Goal: Task Accomplishment & Management: Complete application form

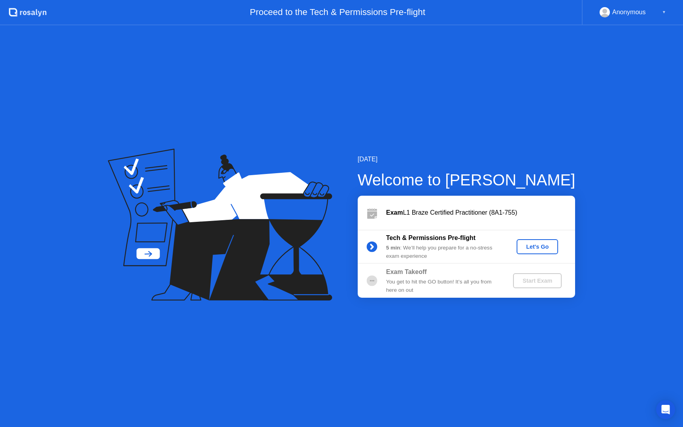
click at [538, 247] on div "Let's Go" at bounding box center [537, 246] width 35 height 6
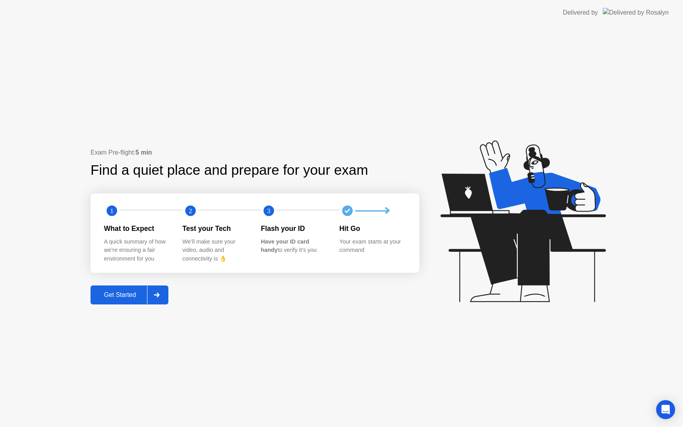
click at [123, 295] on div "Get Started" at bounding box center [120, 294] width 54 height 7
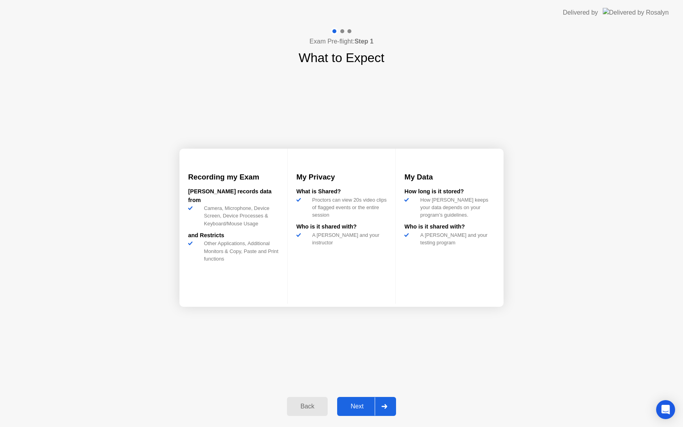
click at [355, 409] on div "Next" at bounding box center [356, 406] width 35 height 7
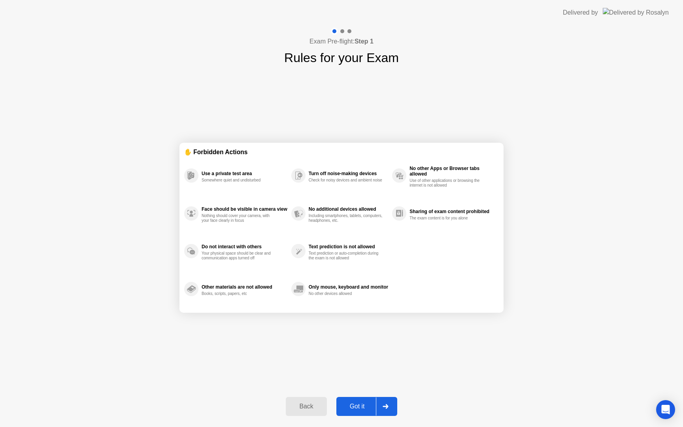
click at [360, 401] on button "Got it" at bounding box center [366, 406] width 61 height 19
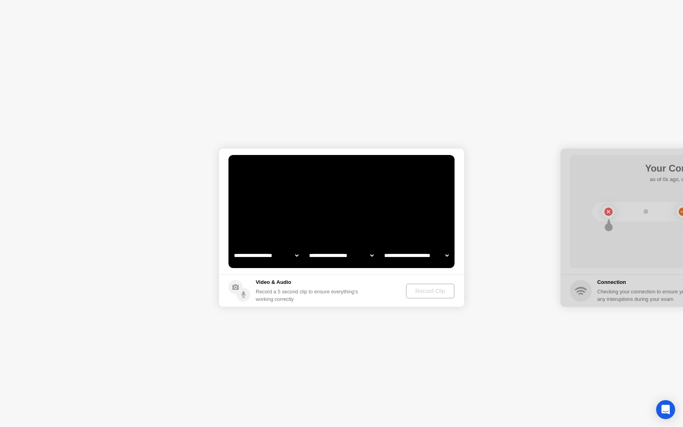
select select "**********"
select select "*******"
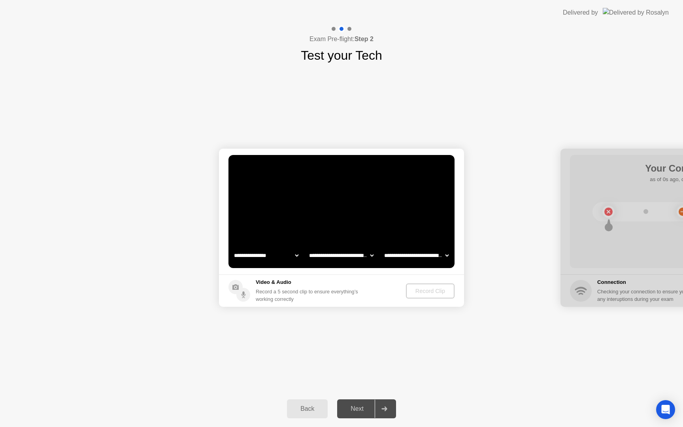
select select "**********"
click at [429, 290] on div "Record Clip" at bounding box center [430, 291] width 42 height 6
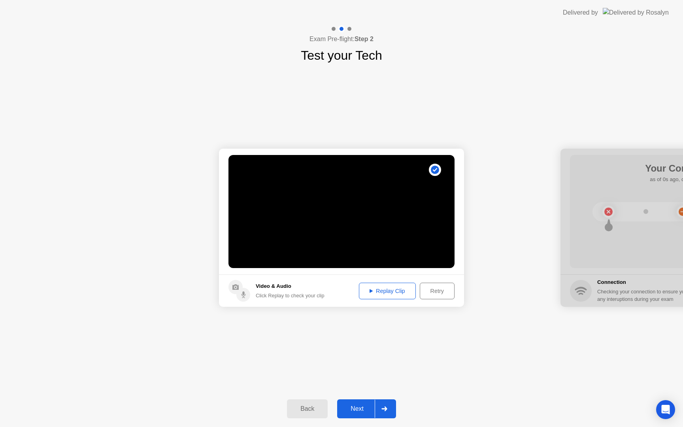
click at [387, 292] on div "Replay Clip" at bounding box center [387, 291] width 51 height 6
click at [366, 409] on div "Next" at bounding box center [356, 408] width 35 height 7
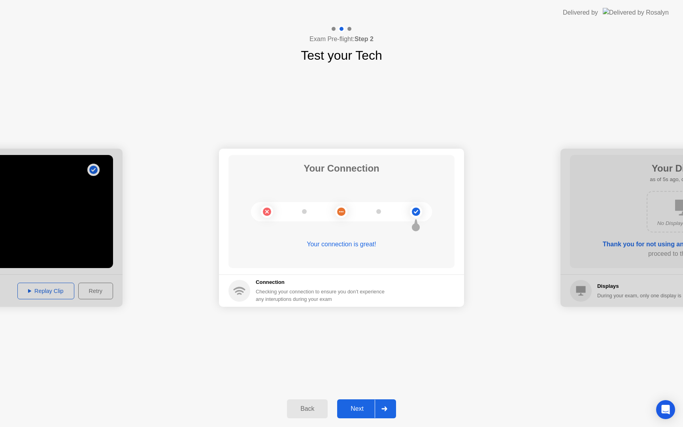
click at [364, 409] on div "Next" at bounding box center [356, 408] width 35 height 7
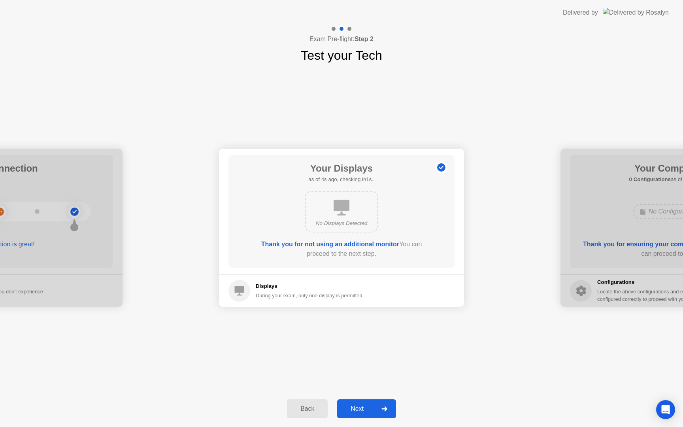
click at [356, 408] on div "Next" at bounding box center [356, 408] width 35 height 7
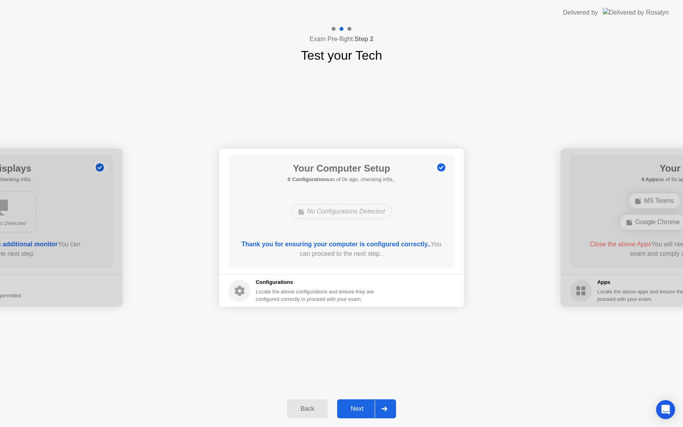
click at [356, 406] on div "Next" at bounding box center [356, 408] width 35 height 7
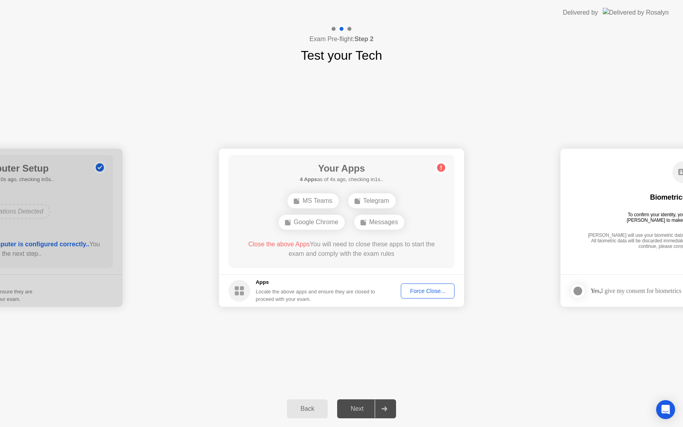
click at [432, 291] on div "Force Close..." at bounding box center [428, 291] width 48 height 6
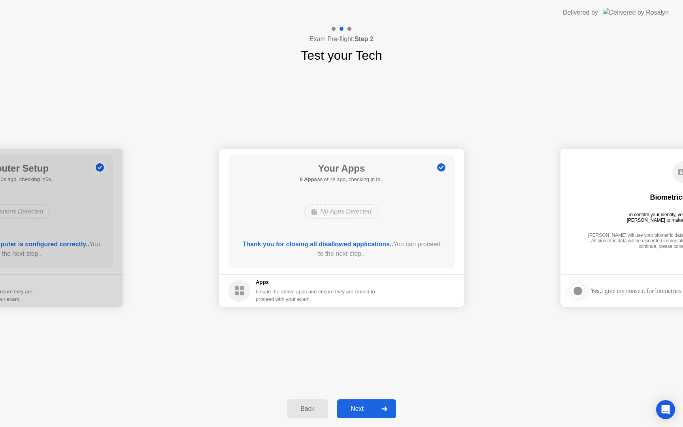
click at [355, 408] on div "Next" at bounding box center [356, 408] width 35 height 7
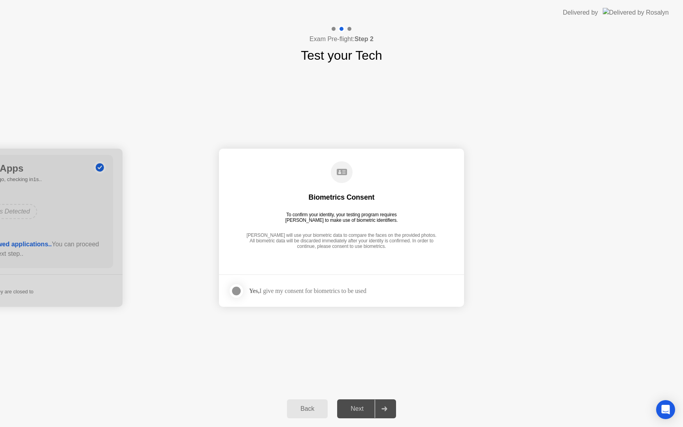
click at [240, 289] on div at bounding box center [236, 290] width 9 height 9
click at [359, 406] on div "Next" at bounding box center [356, 408] width 35 height 7
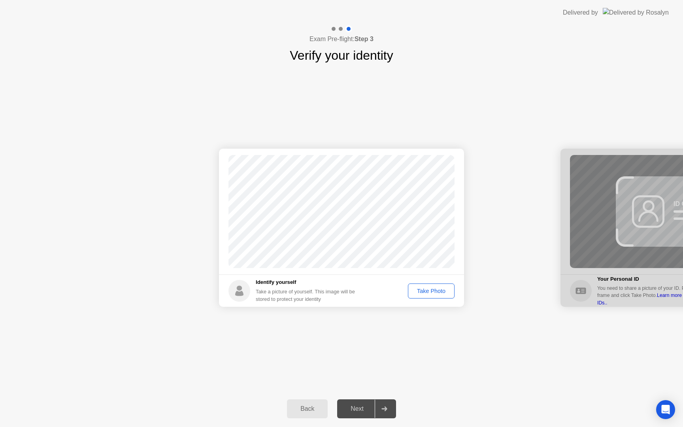
click at [430, 290] on div "Take Photo" at bounding box center [431, 291] width 41 height 6
click at [354, 401] on button "Next" at bounding box center [366, 408] width 59 height 19
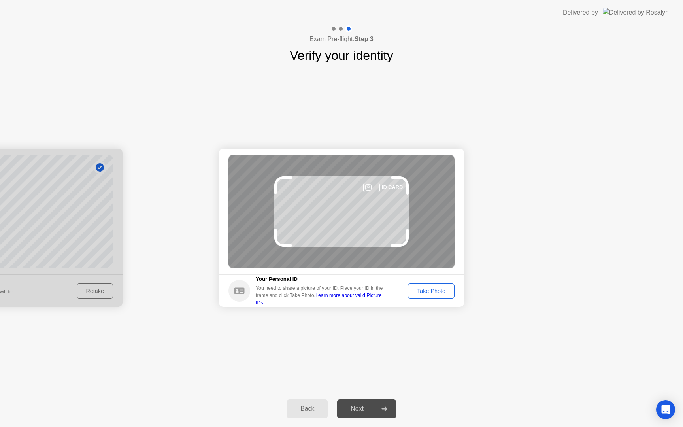
click at [435, 289] on div "Take Photo" at bounding box center [431, 291] width 41 height 6
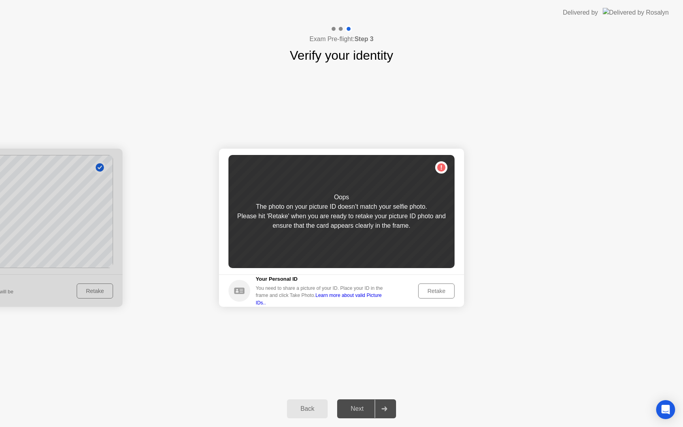
click at [435, 288] on div "Retake" at bounding box center [436, 291] width 31 height 6
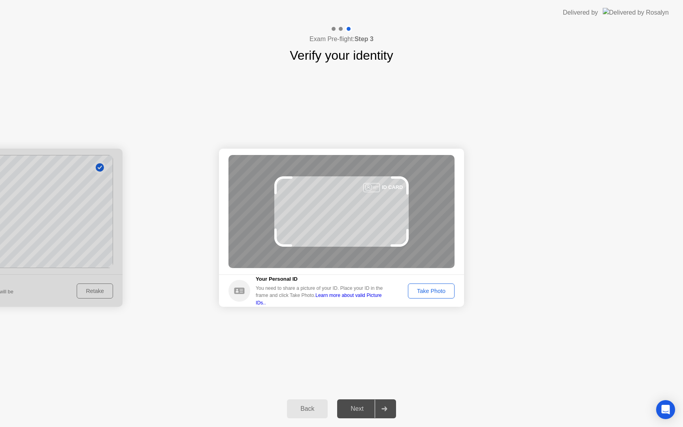
click at [435, 290] on div "Take Photo" at bounding box center [431, 291] width 41 height 6
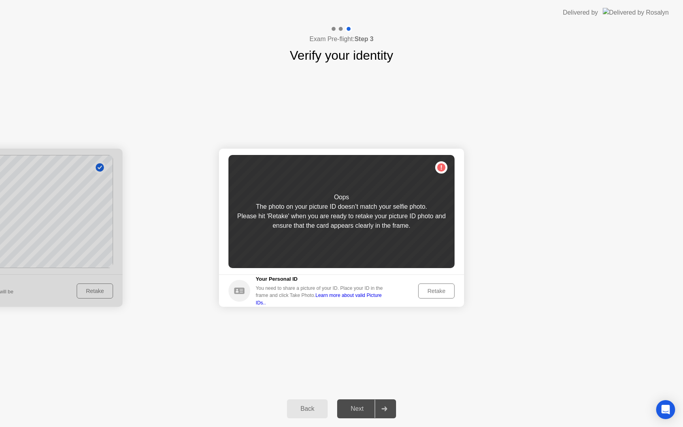
click at [95, 287] on div at bounding box center [-1, 228] width 245 height 158
click at [104, 292] on div at bounding box center [-1, 228] width 245 height 158
click at [97, 164] on div at bounding box center [-1, 228] width 245 height 158
click at [36, 245] on div at bounding box center [-1, 228] width 245 height 158
click at [87, 289] on div at bounding box center [-1, 228] width 245 height 158
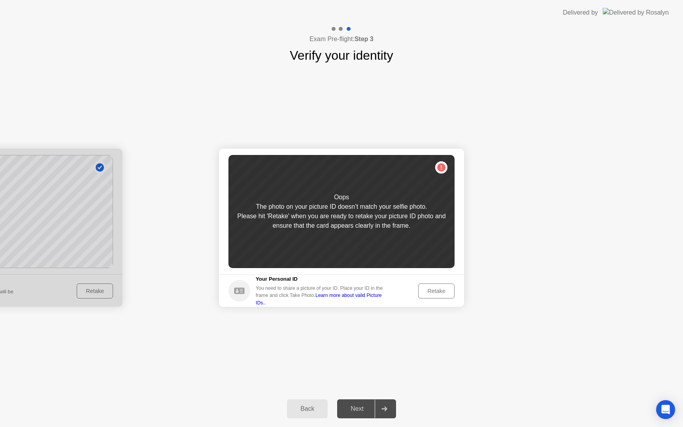
click at [429, 292] on div "Retake" at bounding box center [436, 291] width 31 height 6
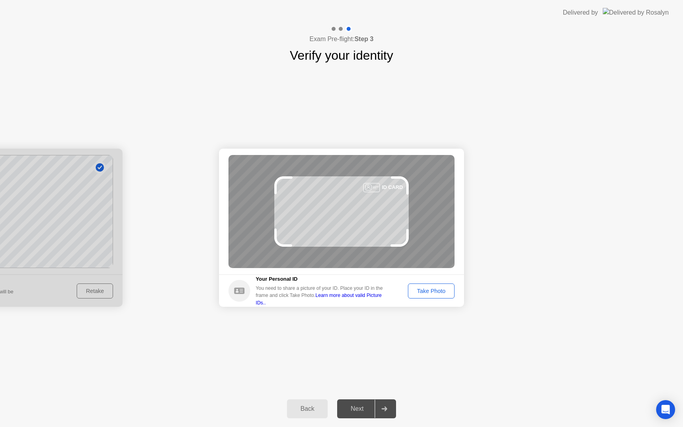
click at [429, 292] on div "Take Photo" at bounding box center [431, 291] width 41 height 6
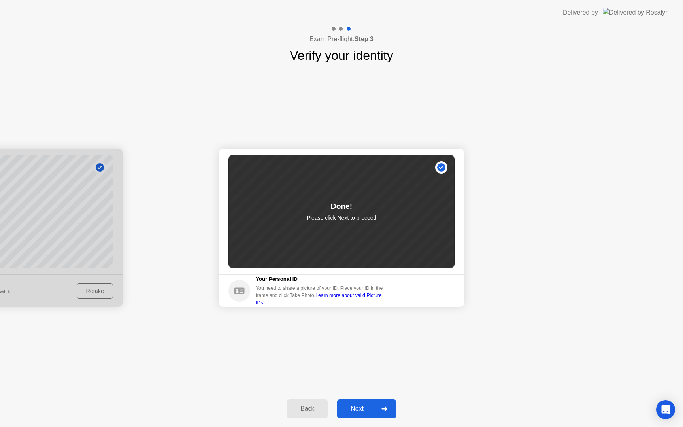
click at [357, 407] on div "Next" at bounding box center [356, 408] width 35 height 7
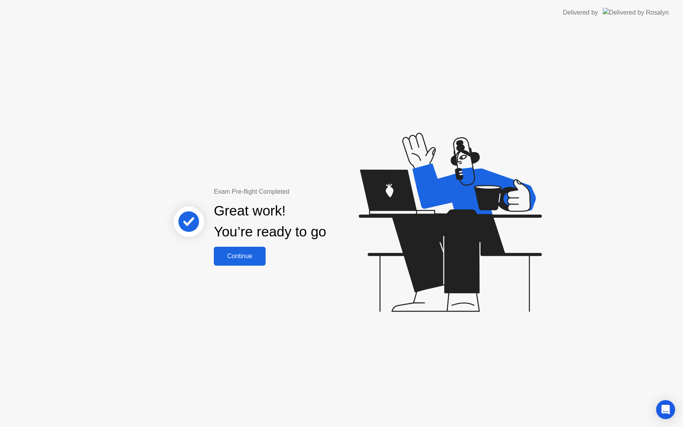
click at [249, 258] on div "Continue" at bounding box center [239, 256] width 47 height 7
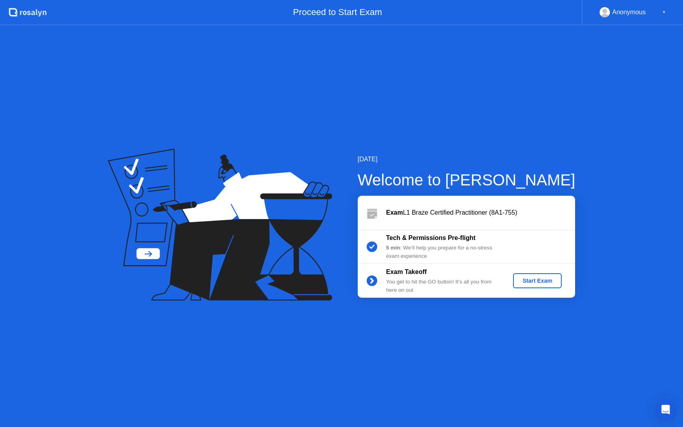
click at [540, 280] on div "Start Exam" at bounding box center [537, 280] width 42 height 6
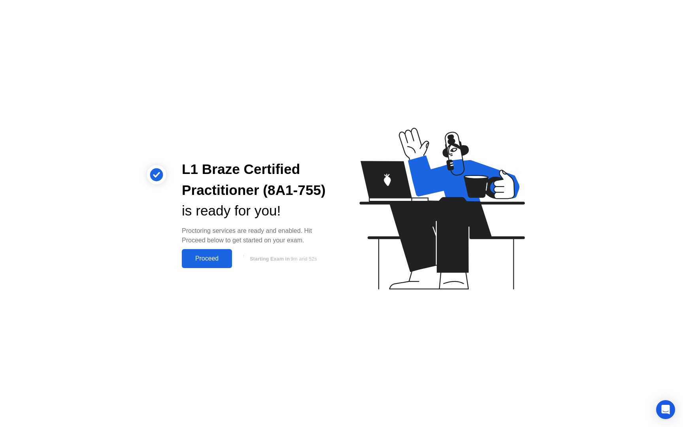
click at [207, 258] on div "Proceed" at bounding box center [206, 258] width 45 height 7
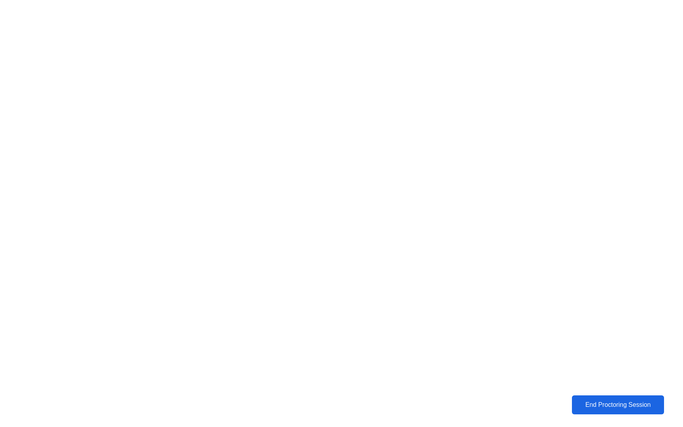
click at [616, 402] on div "End Proctoring Session" at bounding box center [617, 404] width 87 height 7
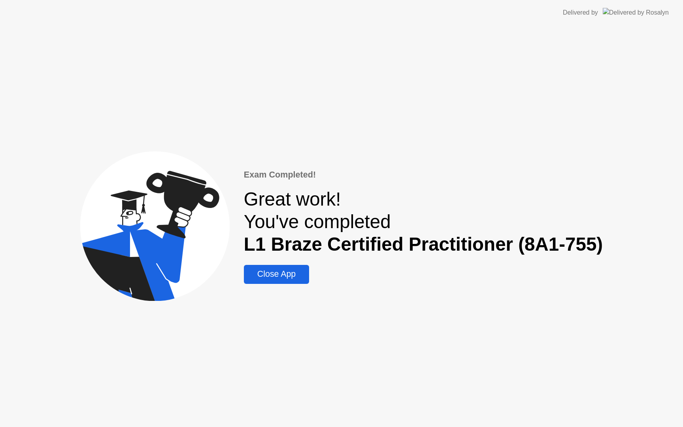
click at [283, 275] on div "Close App" at bounding box center [276, 274] width 60 height 10
